Goal: Check status: Check status

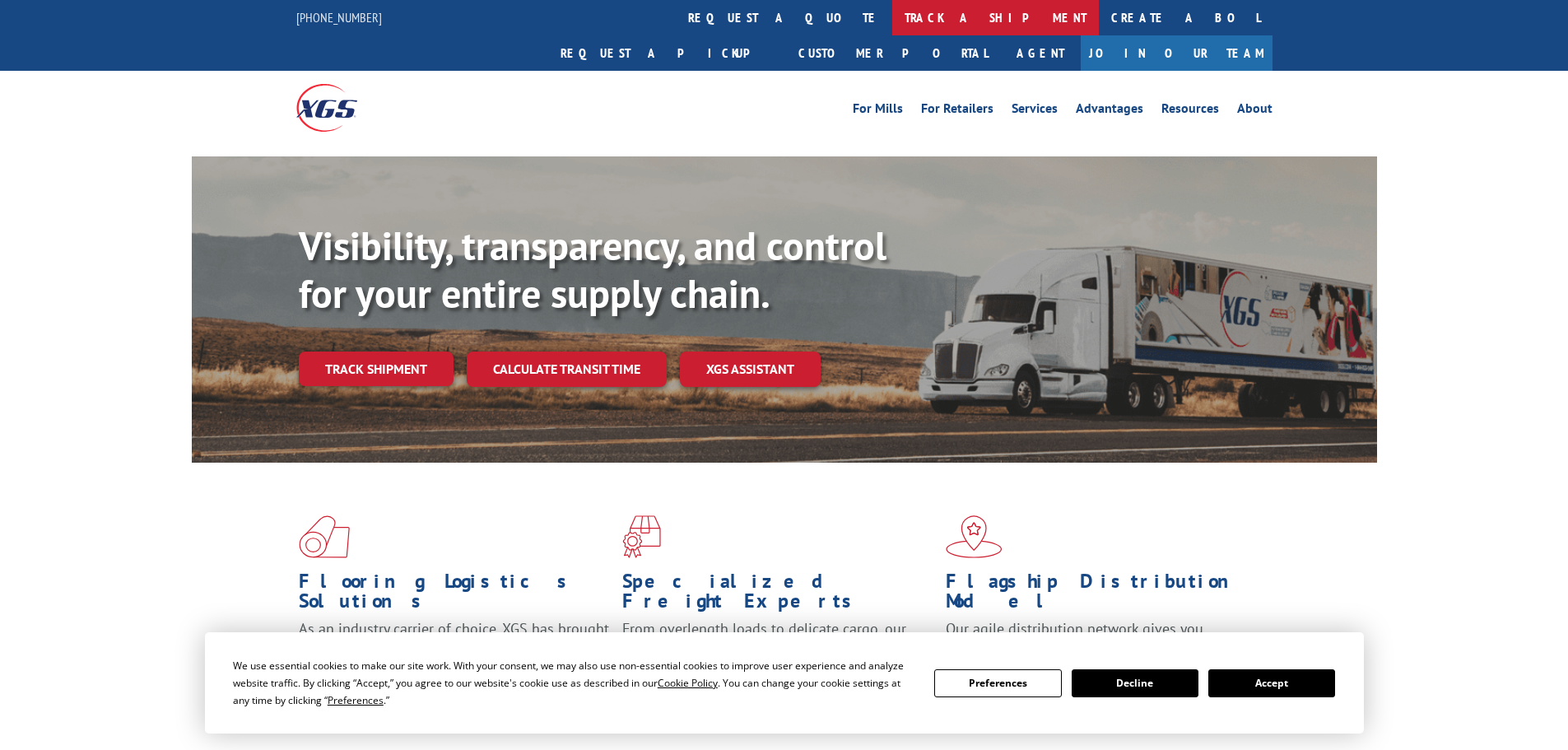
click at [892, 21] on link "track a shipment" at bounding box center [995, 18] width 207 height 35
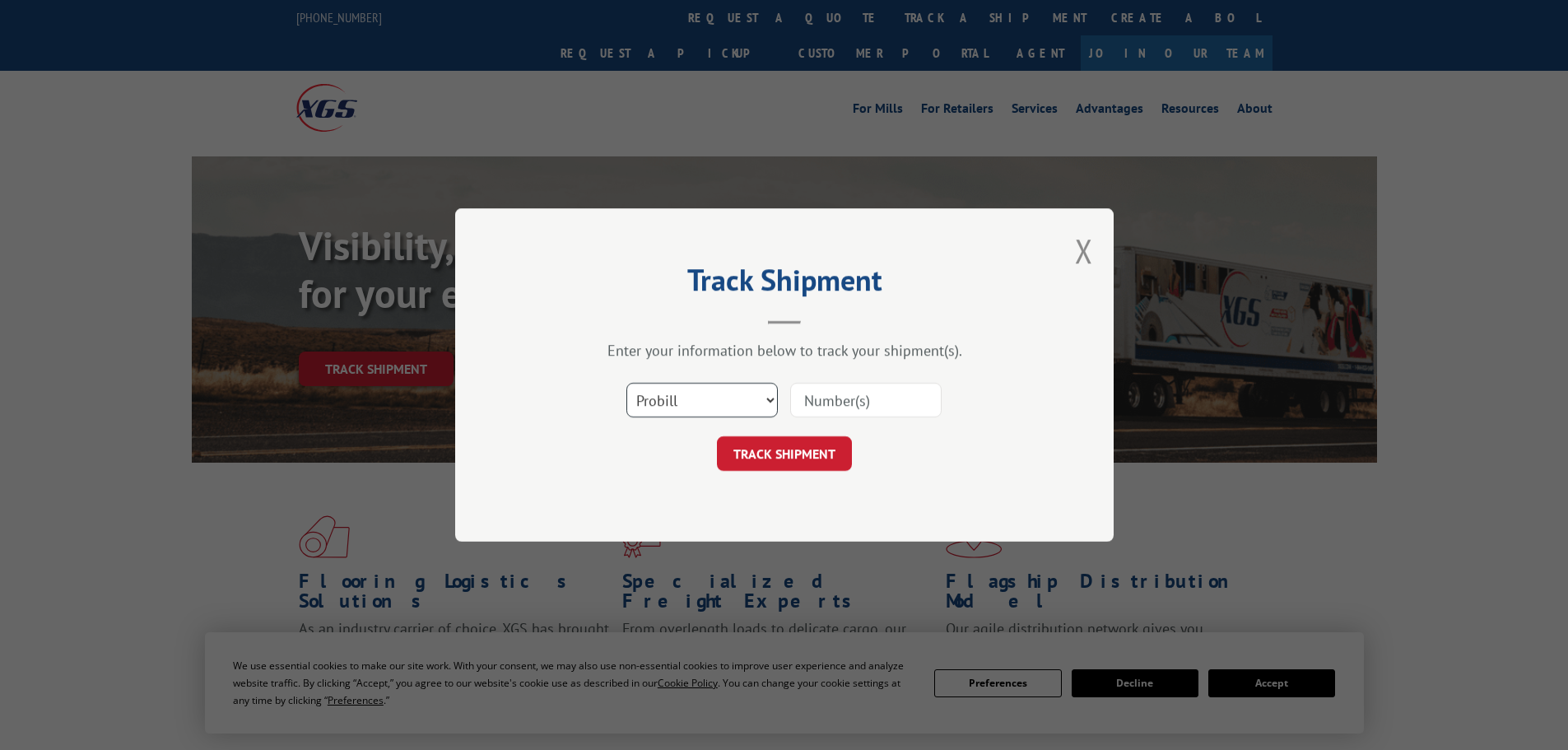
click at [667, 395] on select "Select category... Probill BOL PO" at bounding box center [702, 400] width 151 height 34
click at [692, 401] on select "Select category... Probill BOL PO" at bounding box center [702, 400] width 151 height 34
select select "bol"
click at [626, 383] on select "Select category... Probill BOL PO" at bounding box center [702, 400] width 151 height 34
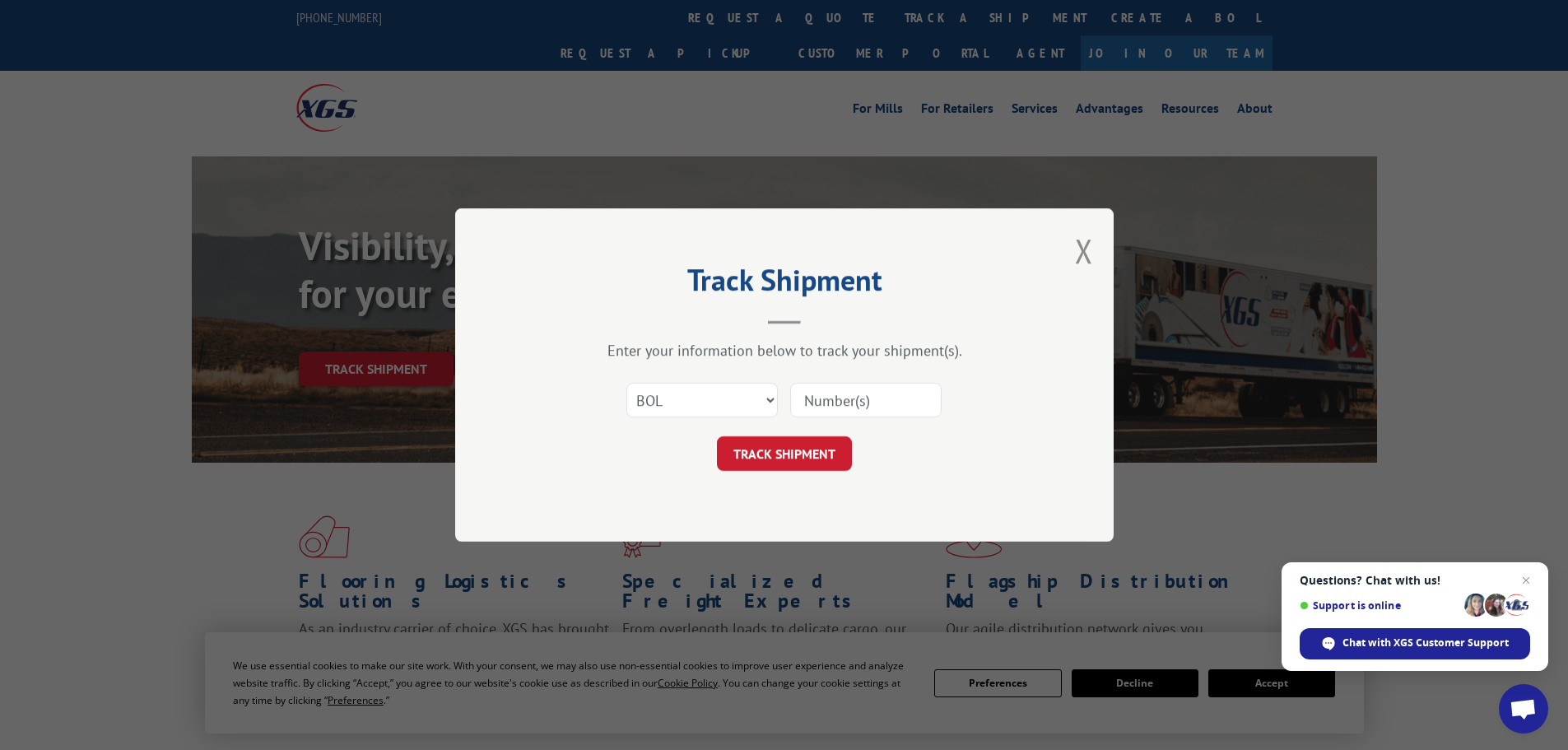
click at [825, 398] on input at bounding box center [866, 400] width 151 height 34
click at [772, 445] on button "TRACK SHIPMENT" at bounding box center [784, 453] width 135 height 34
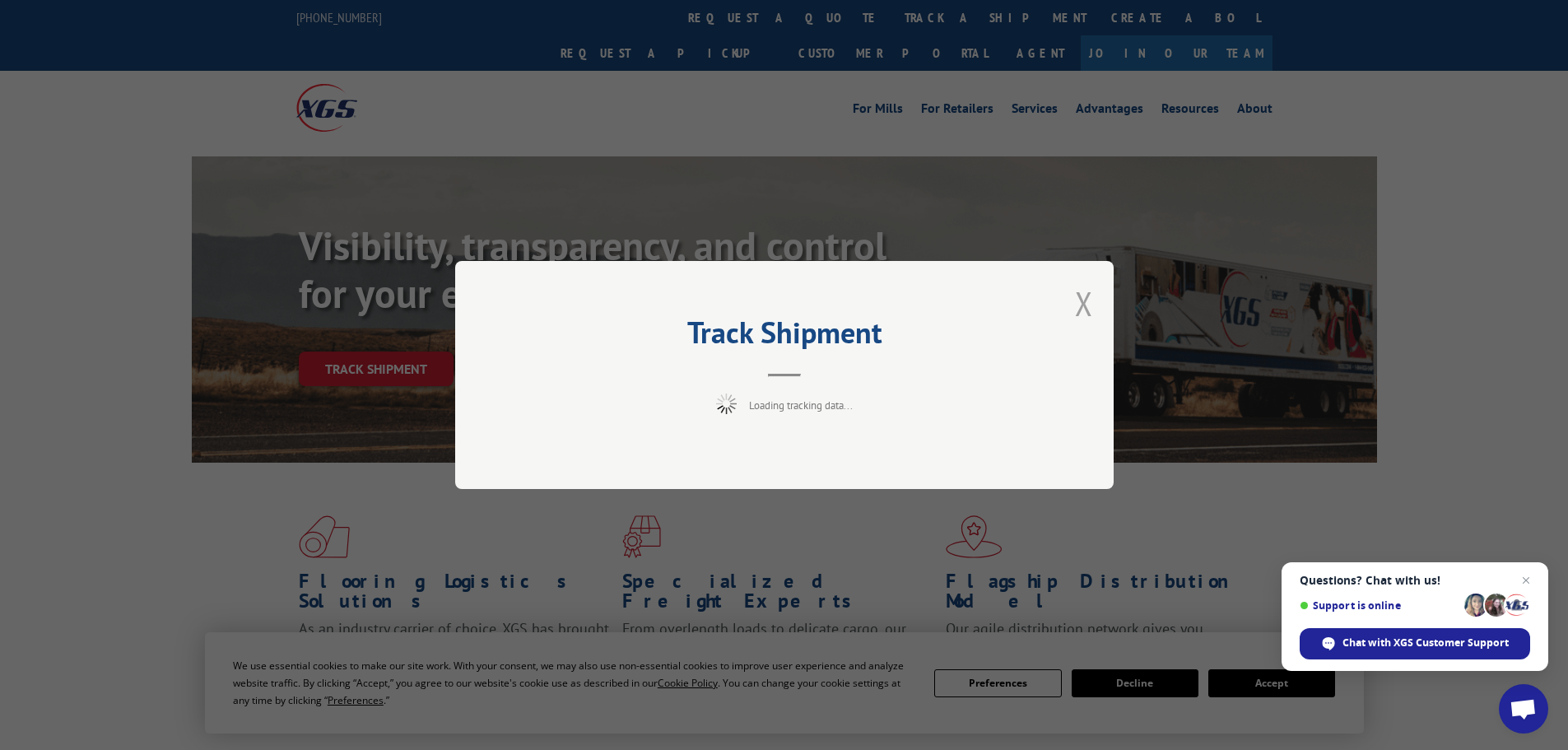
click at [1080, 301] on button "Close modal" at bounding box center [1085, 304] width 18 height 43
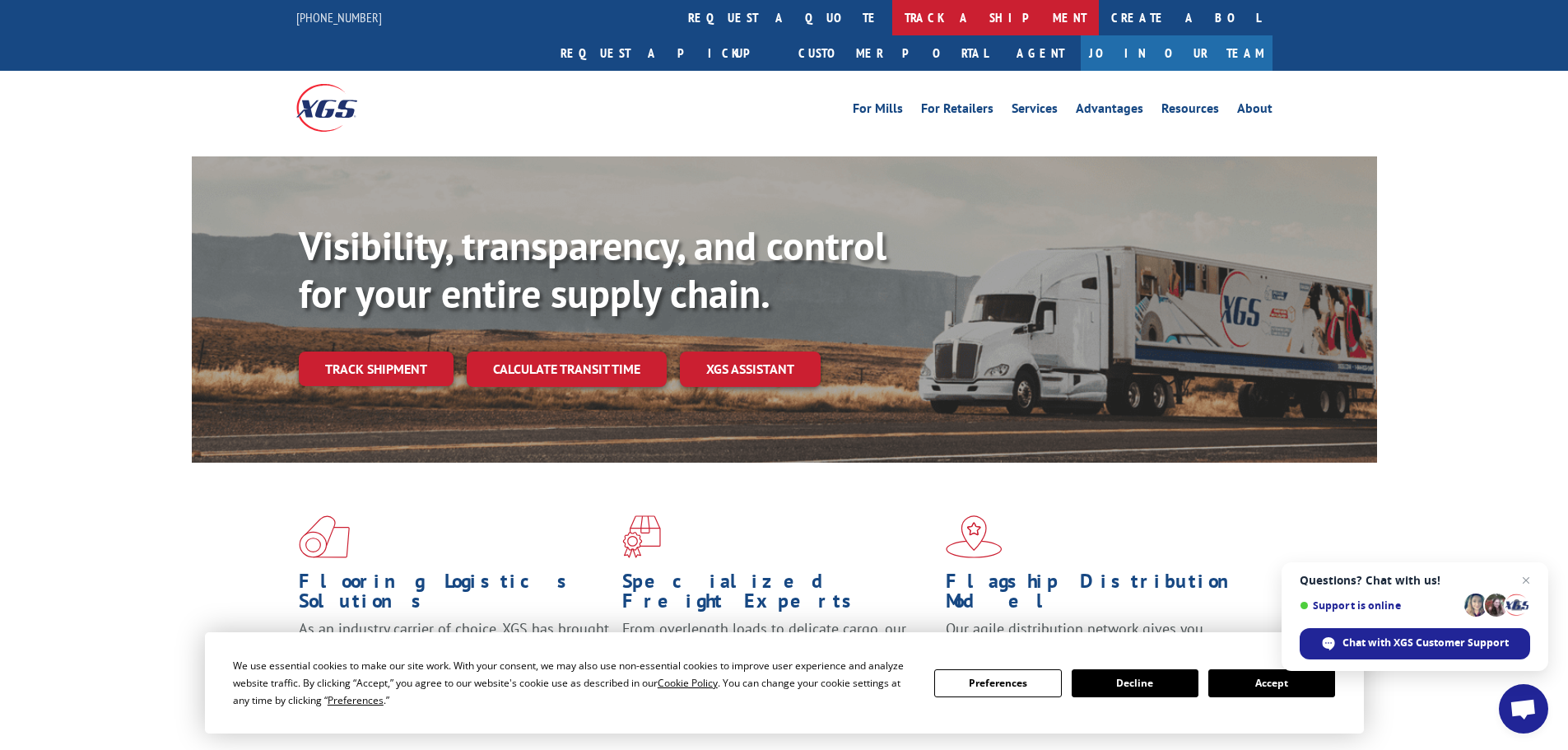
click at [892, 15] on link "track a shipment" at bounding box center [995, 18] width 207 height 35
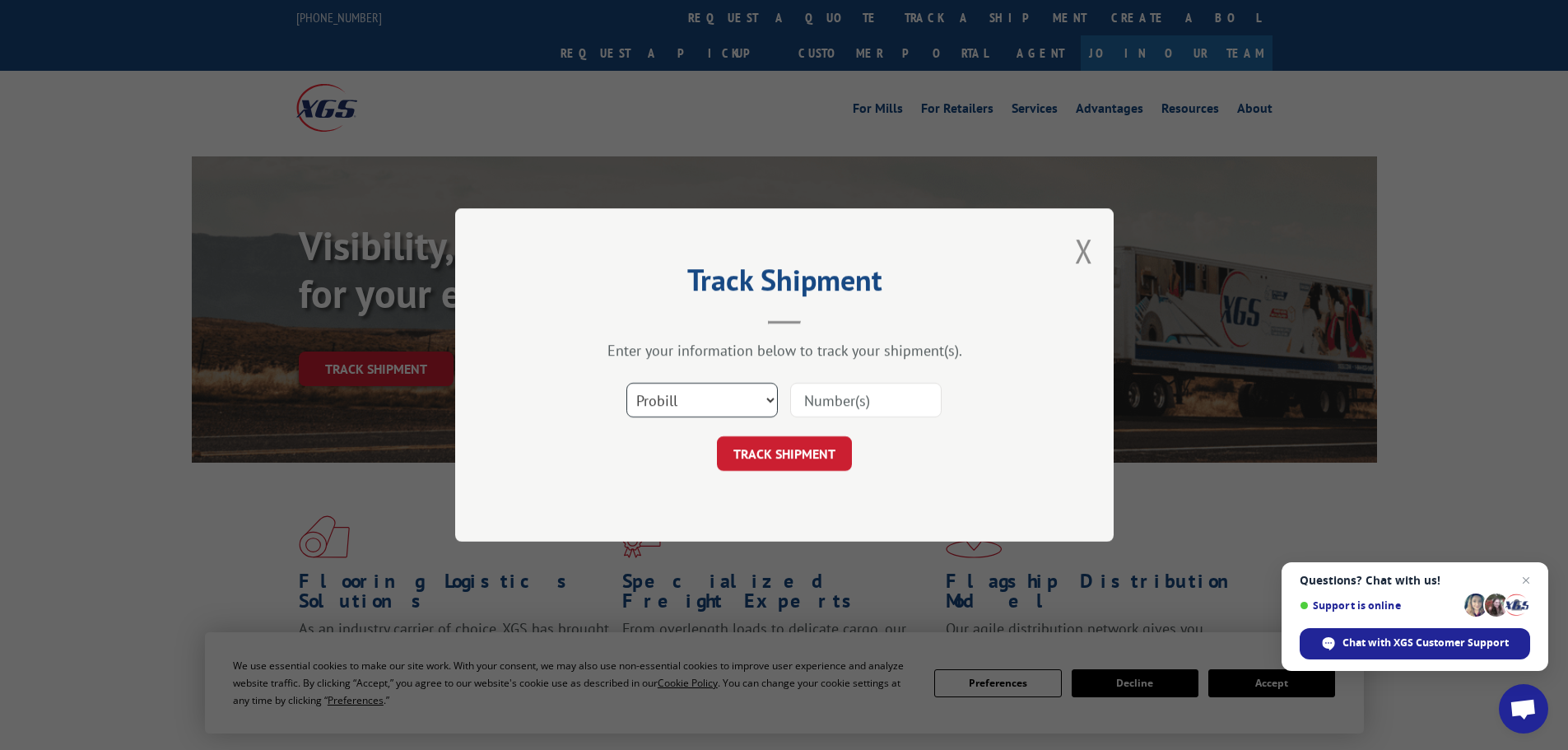
click at [661, 394] on select "Select category... Probill BOL PO" at bounding box center [702, 400] width 151 height 34
select select "bol"
click at [626, 383] on select "Select category... Probill BOL PO" at bounding box center [702, 400] width 151 height 34
click at [815, 401] on input at bounding box center [866, 400] width 151 height 34
paste input "5786509"
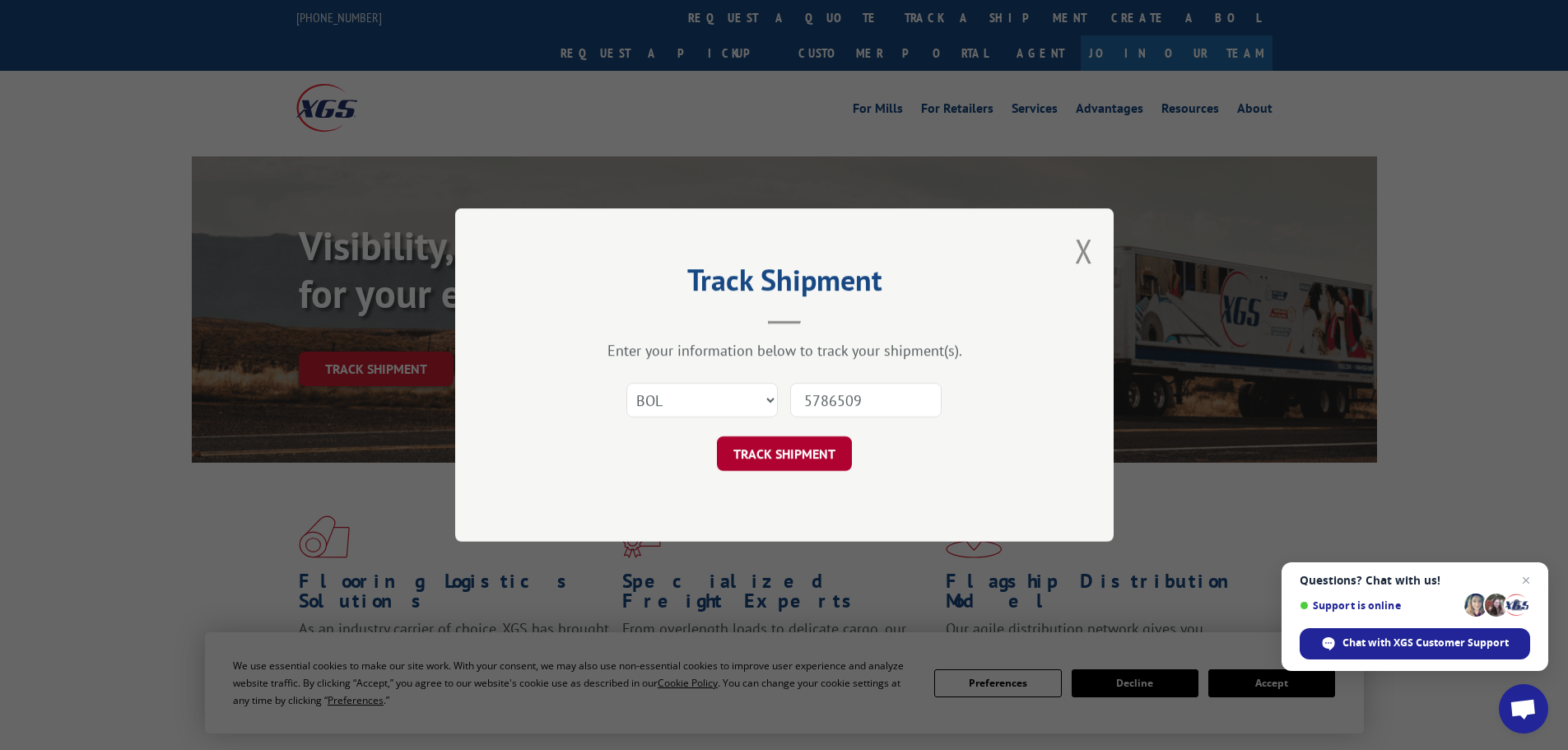
type input "5786509"
click at [764, 454] on button "TRACK SHIPMENT" at bounding box center [784, 453] width 135 height 34
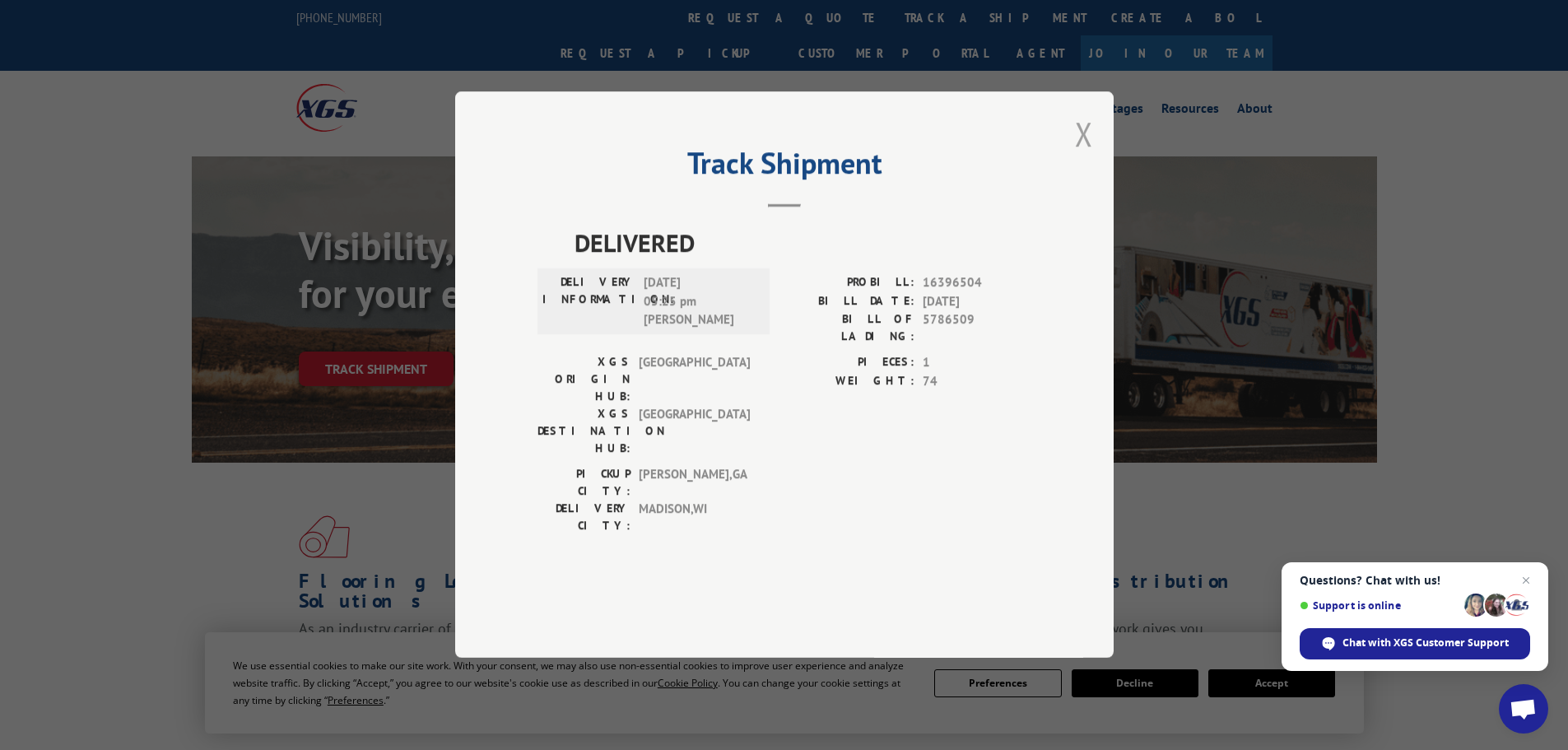
click at [1080, 156] on button "Close modal" at bounding box center [1085, 134] width 18 height 43
